Goal: Information Seeking & Learning: Learn about a topic

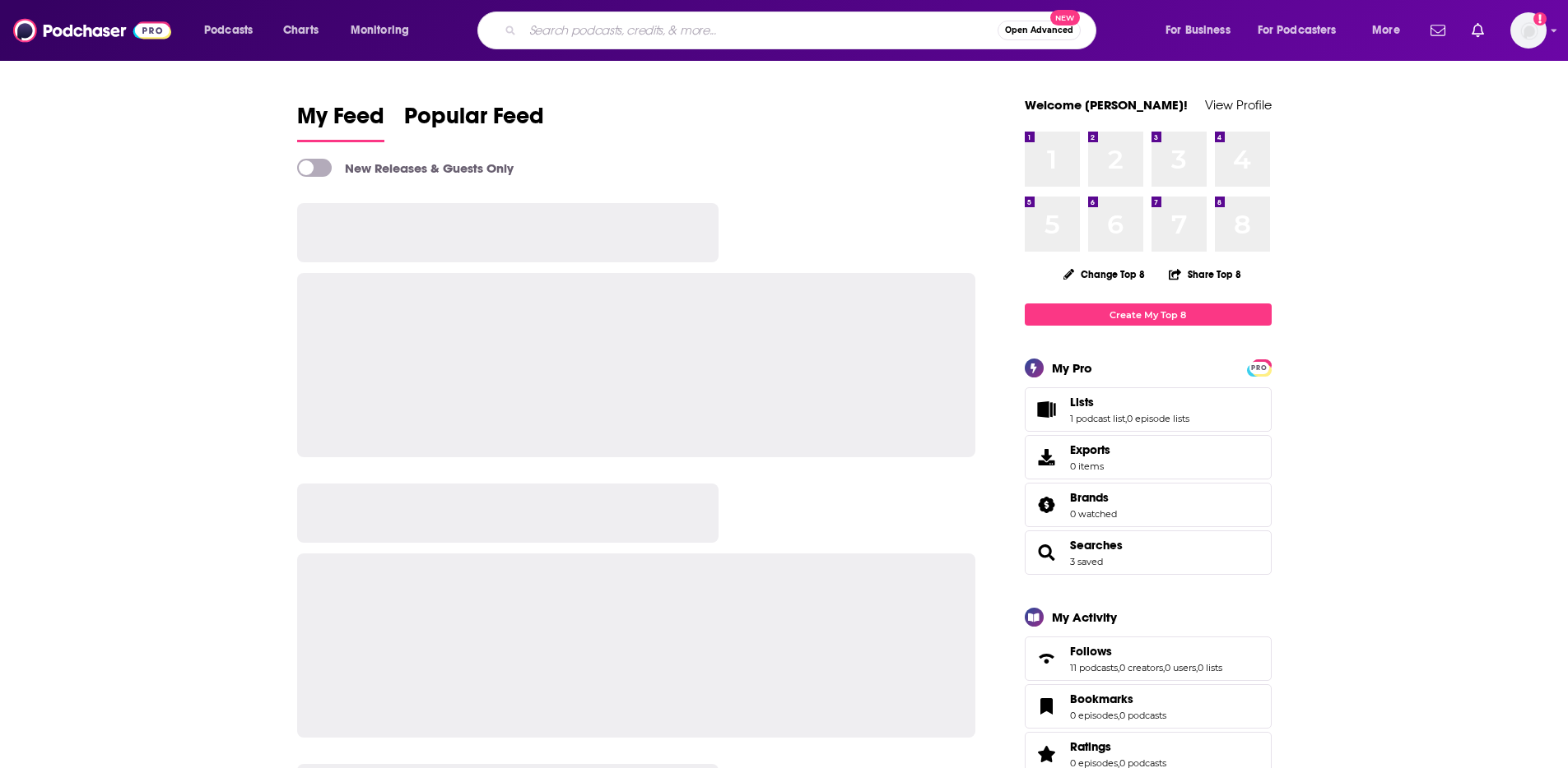
click at [795, 31] on input "Search podcasts, credits, & more..." at bounding box center [760, 30] width 475 height 26
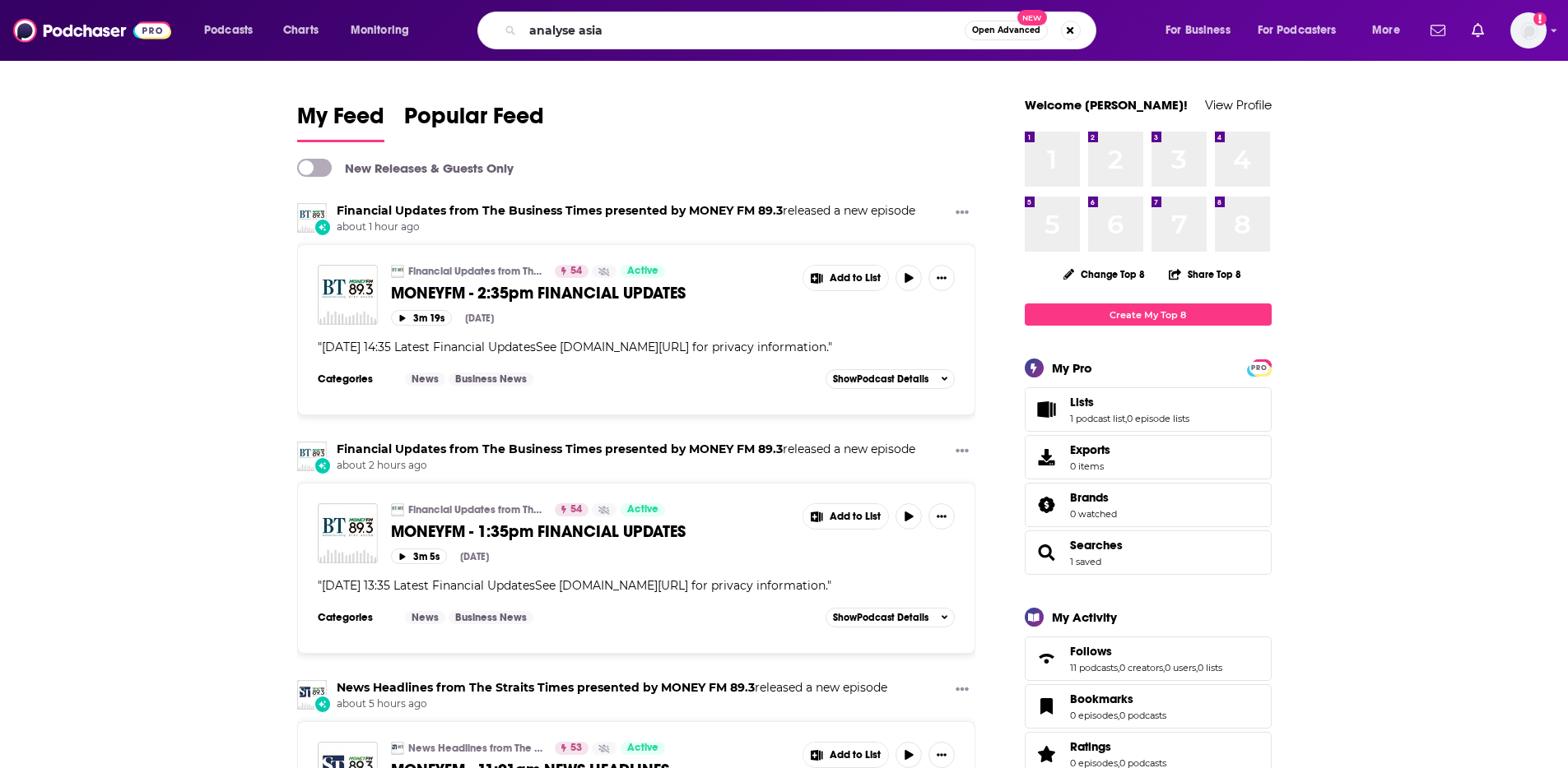
type input "analyse asia"
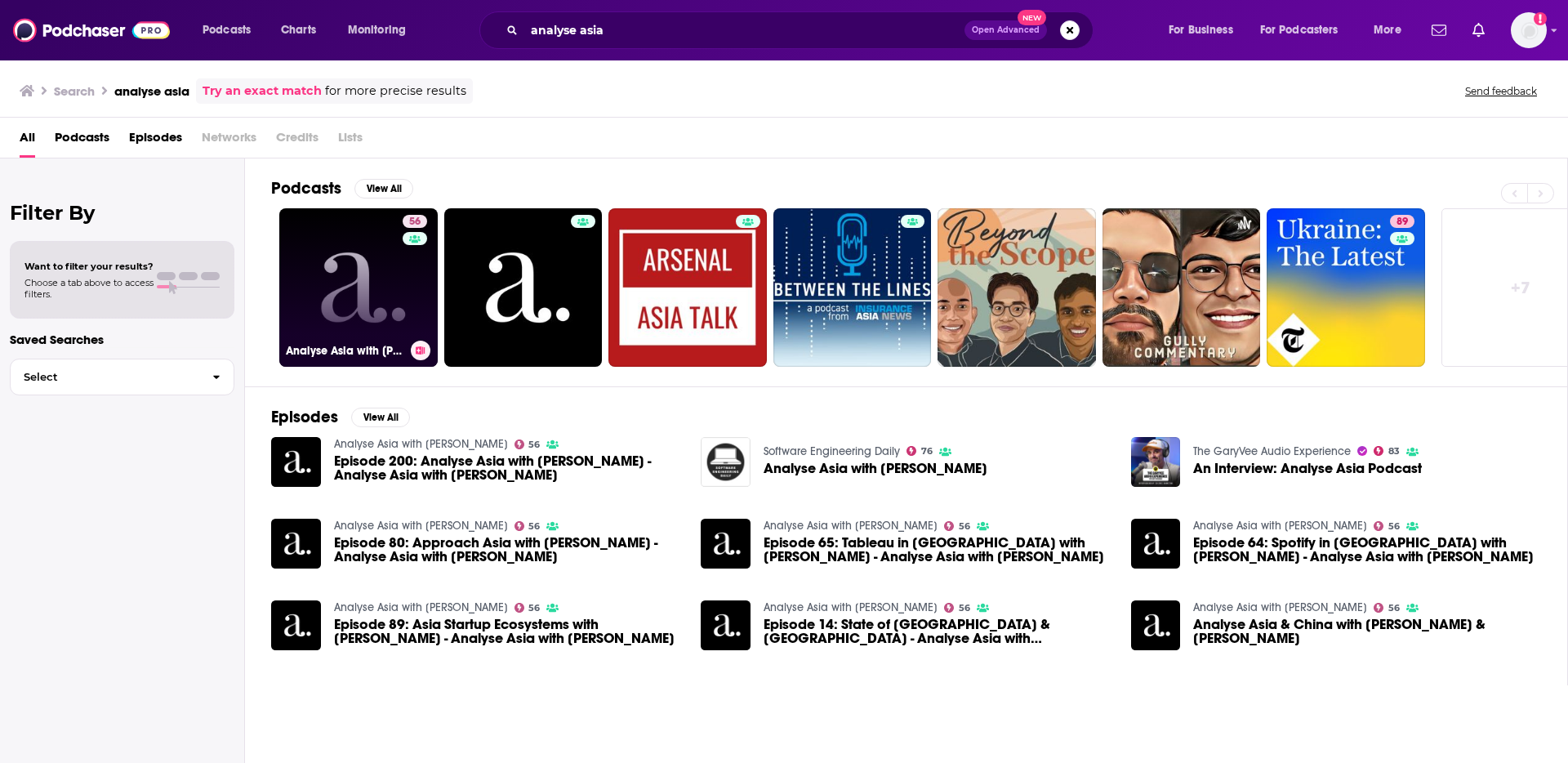
click at [385, 289] on link "56 Analyse Asia with [PERSON_NAME]" at bounding box center [358, 287] width 158 height 158
